Goal: Find specific page/section: Find specific page/section

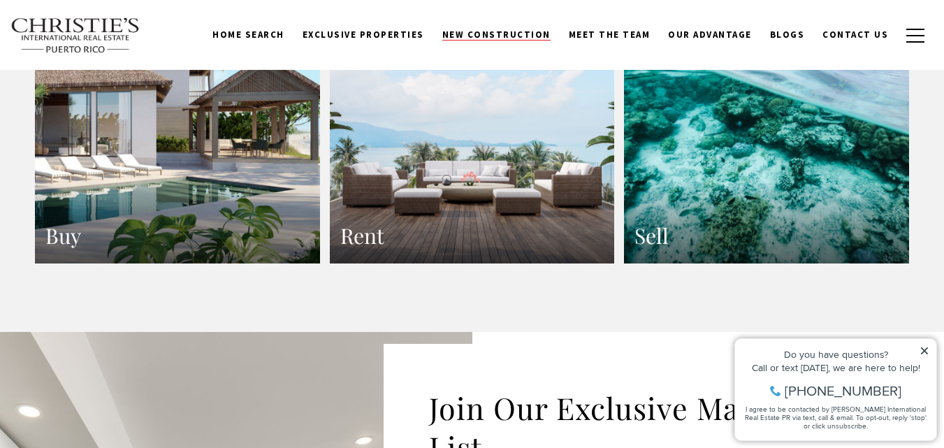
scroll to position [2694, 0]
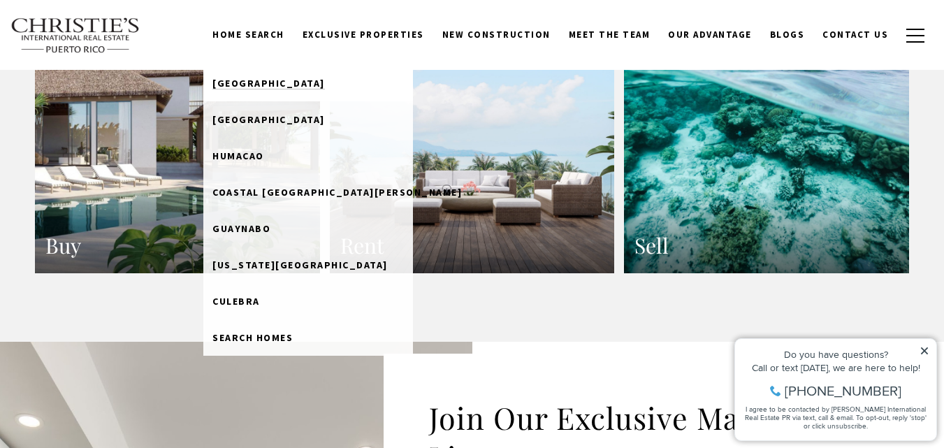
click at [282, 78] on span "[GEOGRAPHIC_DATA]" at bounding box center [269, 83] width 113 height 13
